Goal: Task Accomplishment & Management: Manage account settings

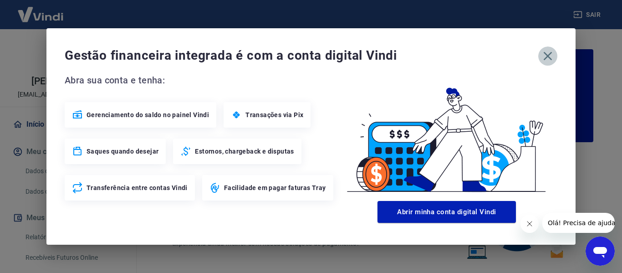
click at [549, 56] on icon "button" at bounding box center [547, 56] width 15 height 15
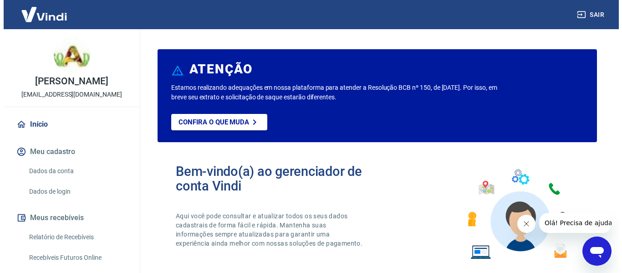
scroll to position [91, 0]
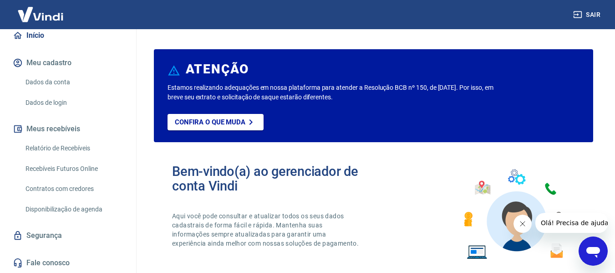
click at [82, 151] on link "Relatório de Recebíveis" at bounding box center [73, 148] width 103 height 19
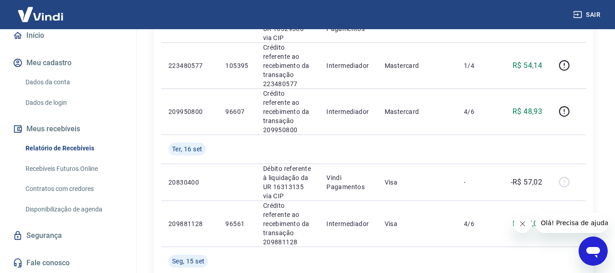
scroll to position [592, 0]
